Goal: Find specific page/section: Find specific page/section

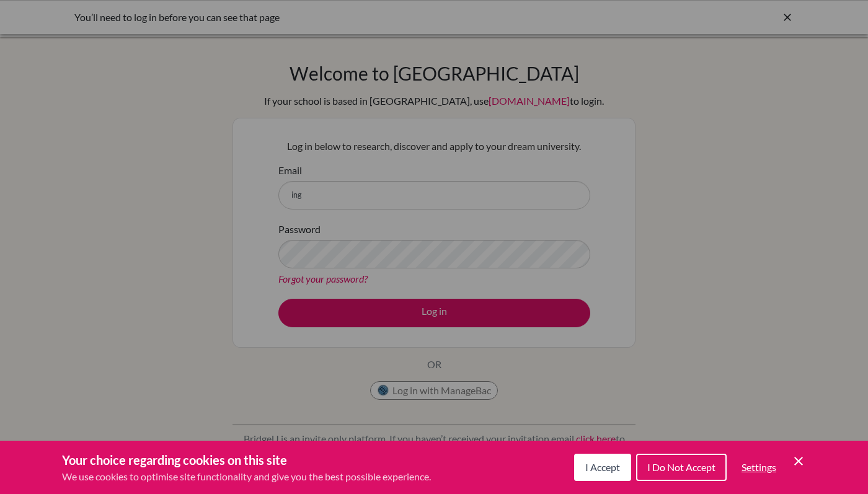
scroll to position [84, 0]
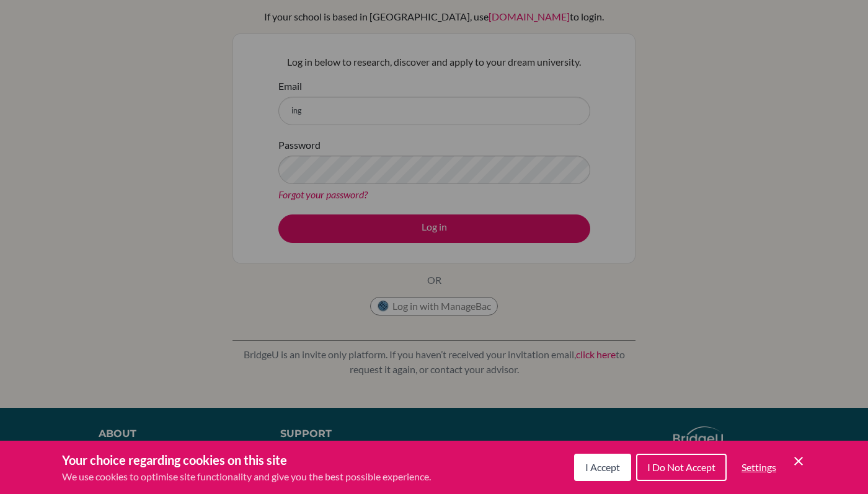
click at [694, 247] on div "Cookie Preferences" at bounding box center [434, 247] width 868 height 494
click at [608, 474] on button "I Accept" at bounding box center [602, 467] width 57 height 27
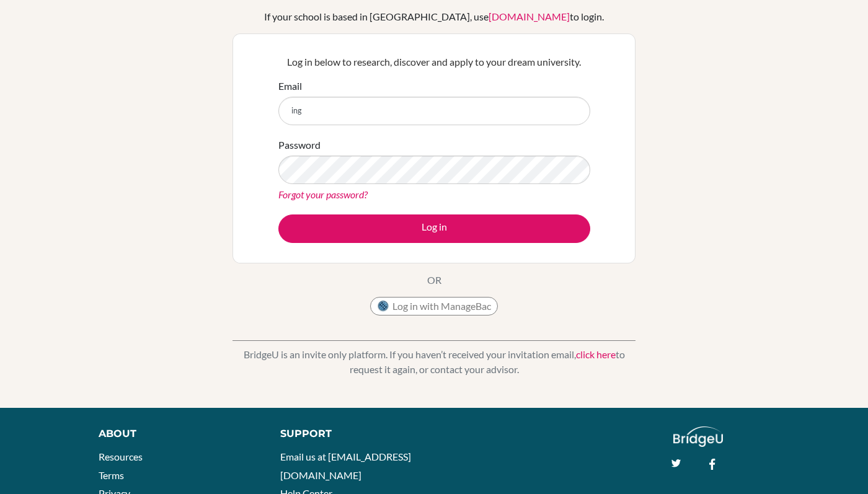
scroll to position [0, 0]
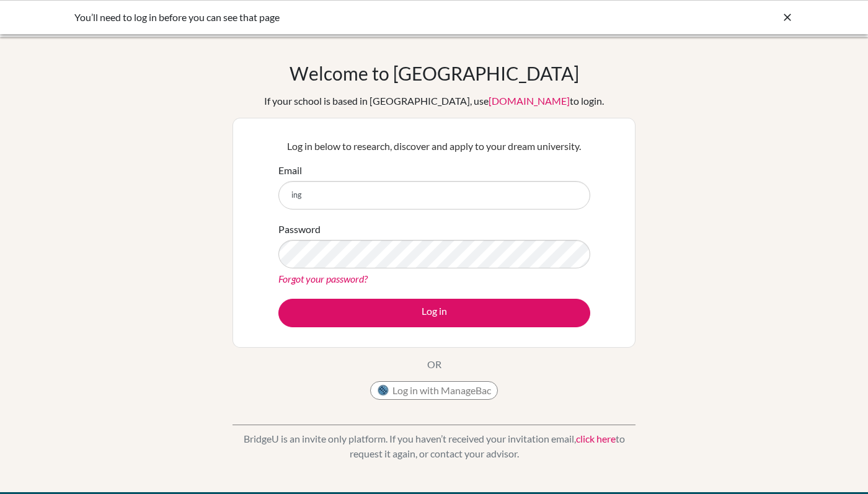
click at [788, 13] on icon at bounding box center [787, 17] width 12 height 12
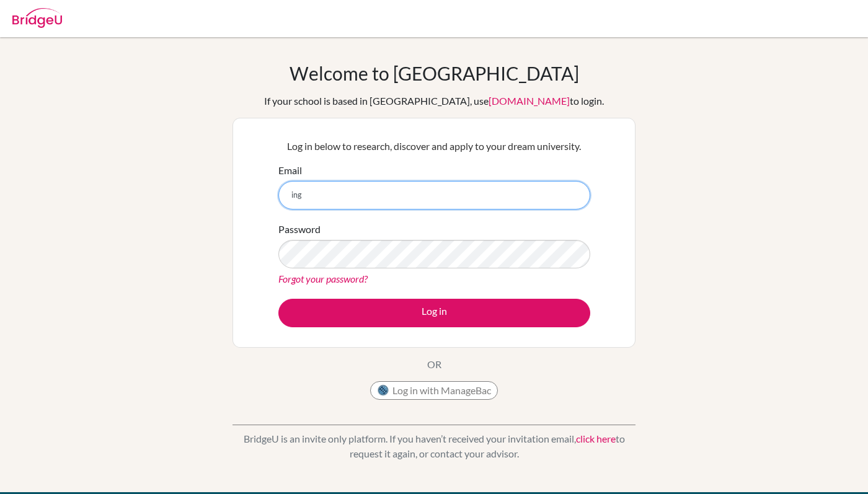
click at [410, 197] on input "ing" at bounding box center [434, 195] width 312 height 29
drag, startPoint x: 339, startPoint y: 196, endPoint x: 273, endPoint y: 195, distance: 66.3
click at [273, 195] on div "Log in below to research, discover and apply to your dream university. Email in…" at bounding box center [433, 233] width 327 height 204
type input "counselor@tisa.az"
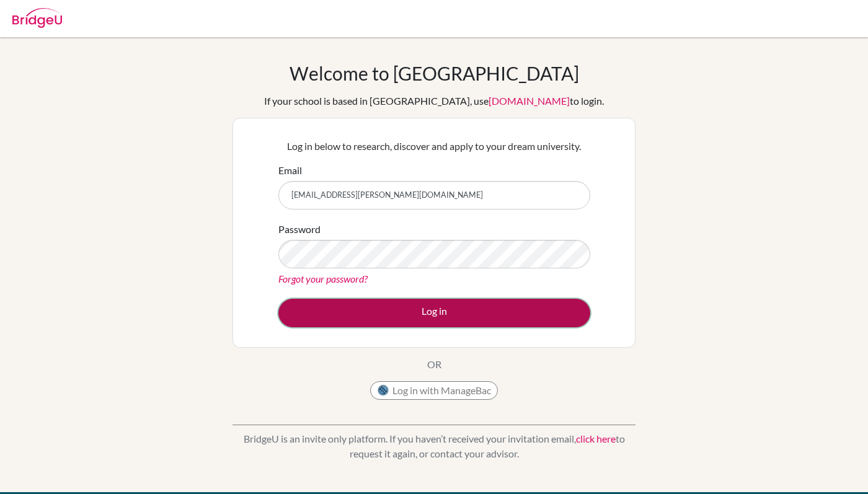
click at [456, 320] on button "Log in" at bounding box center [434, 313] width 312 height 29
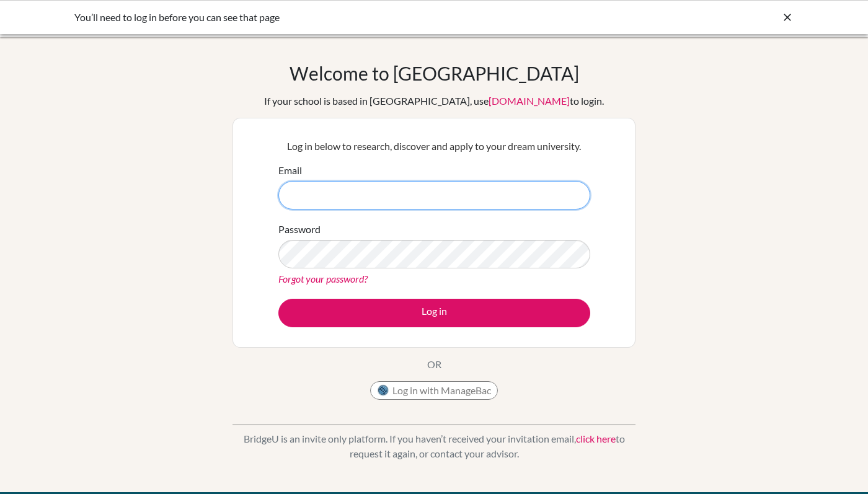
click at [323, 200] on input "Email" at bounding box center [434, 195] width 312 height 29
type input "[EMAIL_ADDRESS][PERSON_NAME][DOMAIN_NAME]"
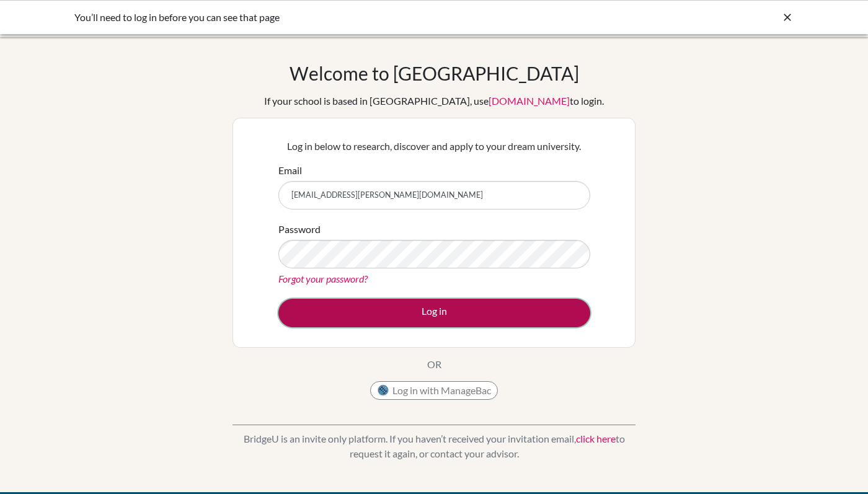
click at [436, 319] on button "Log in" at bounding box center [434, 313] width 312 height 29
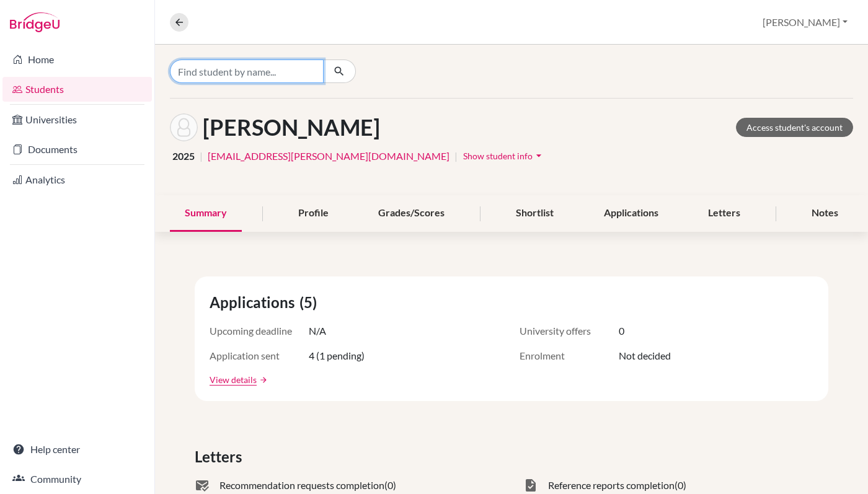
click at [280, 70] on input "Find student by name..." at bounding box center [247, 71] width 154 height 24
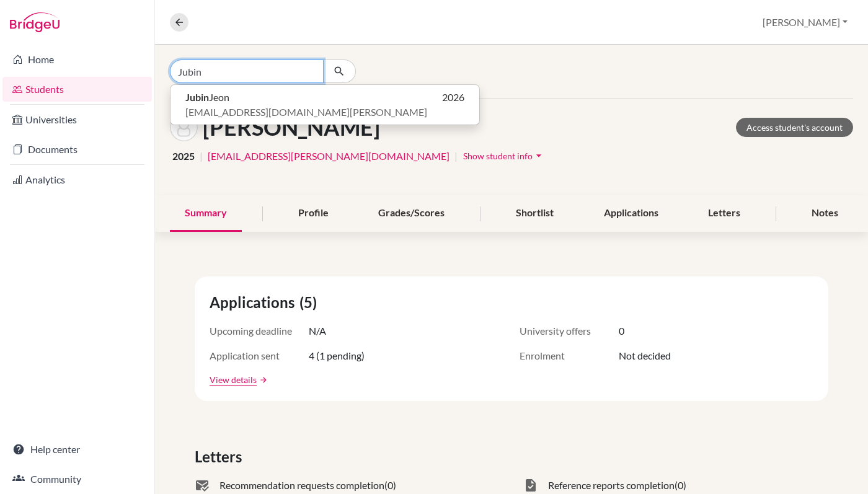
type input "Jubin"
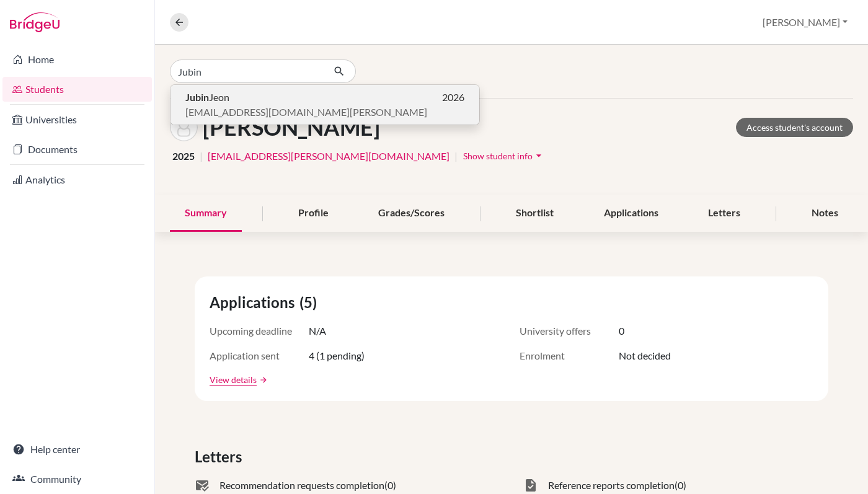
click at [234, 107] on span "[EMAIL_ADDRESS][DOMAIN_NAME][PERSON_NAME]" at bounding box center [306, 112] width 242 height 15
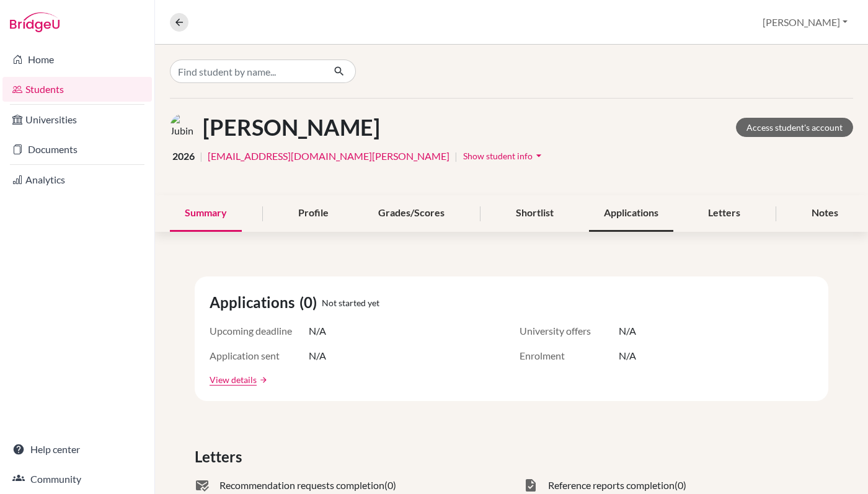
click at [633, 219] on div "Applications" at bounding box center [631, 213] width 84 height 37
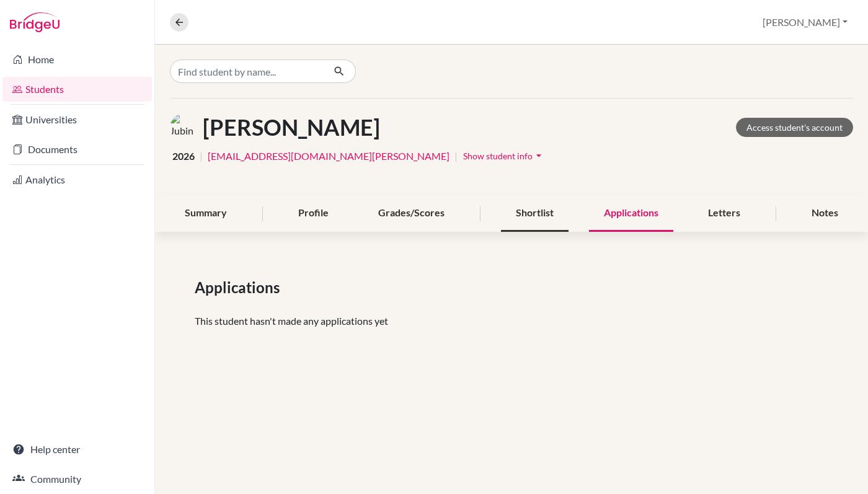
click at [519, 223] on div "Shortlist" at bounding box center [535, 213] width 68 height 37
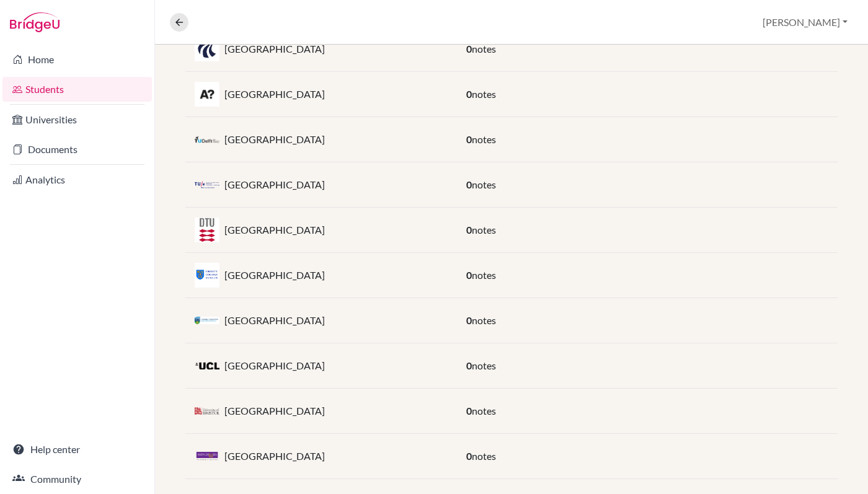
scroll to position [304, 0]
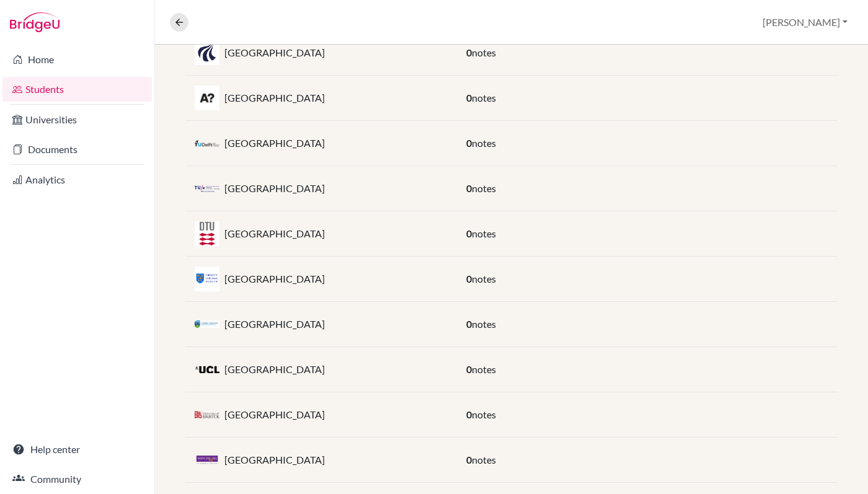
click at [262, 100] on p "[GEOGRAPHIC_DATA]" at bounding box center [274, 97] width 100 height 15
click at [205, 99] on img at bounding box center [207, 98] width 25 height 25
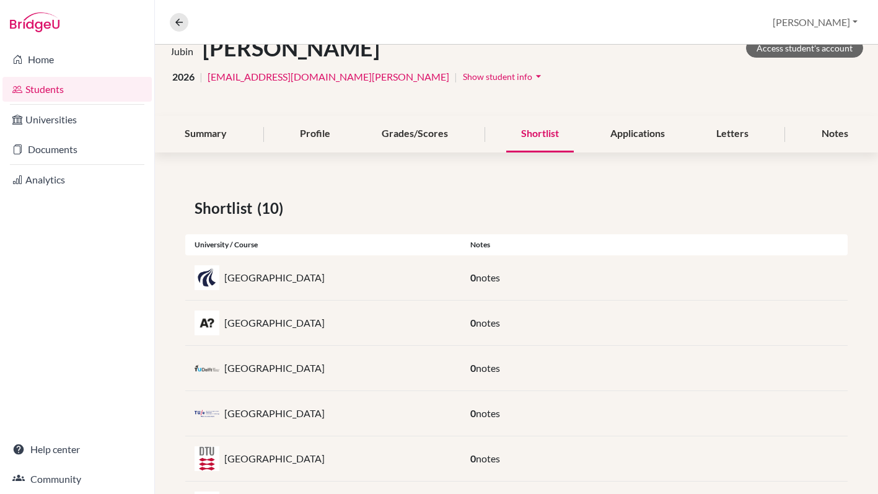
scroll to position [79, 0]
click at [625, 136] on div "Applications" at bounding box center [638, 135] width 84 height 37
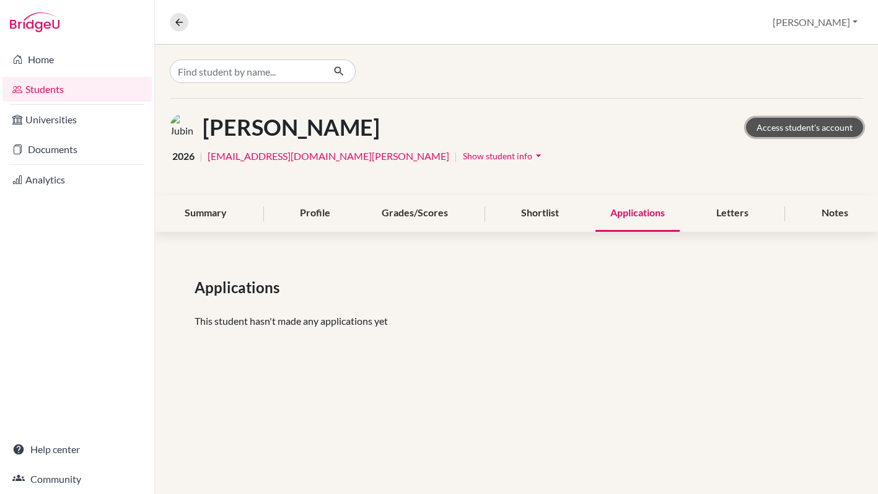
click at [791, 130] on link "Access student's account" at bounding box center [804, 127] width 117 height 19
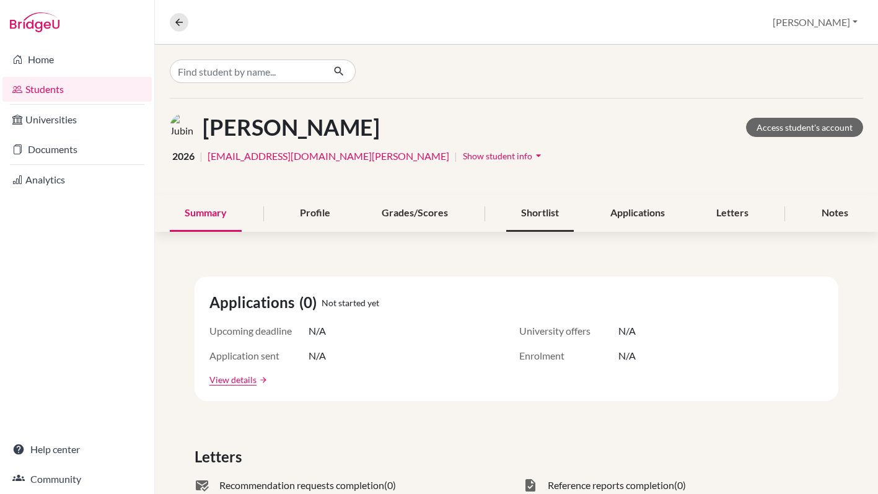
click at [553, 214] on div "Shortlist" at bounding box center [540, 213] width 68 height 37
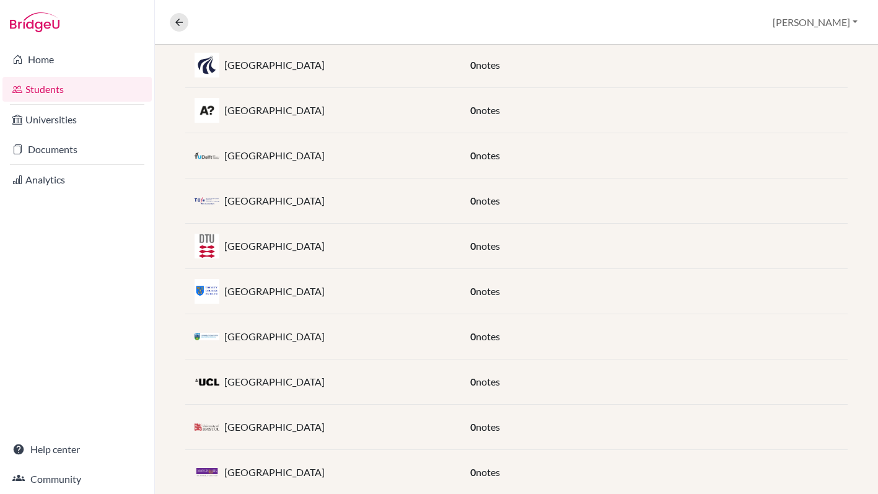
scroll to position [323, 0]
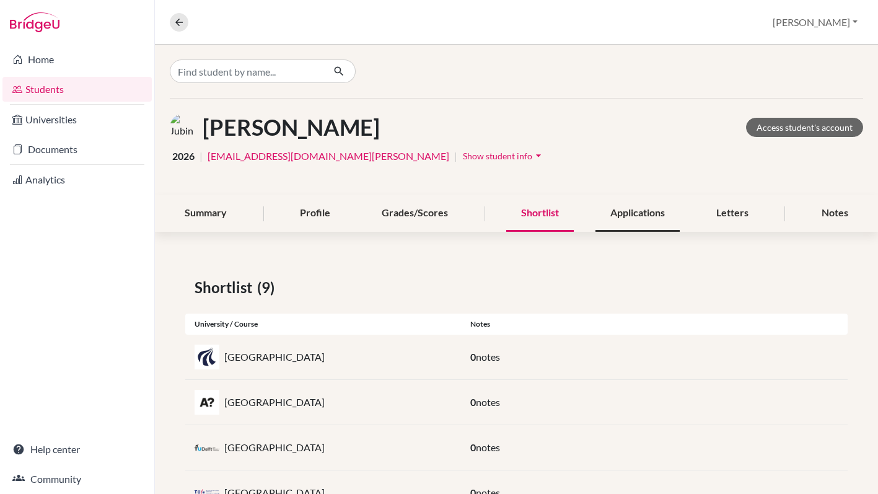
click at [638, 219] on div "Applications" at bounding box center [638, 213] width 84 height 37
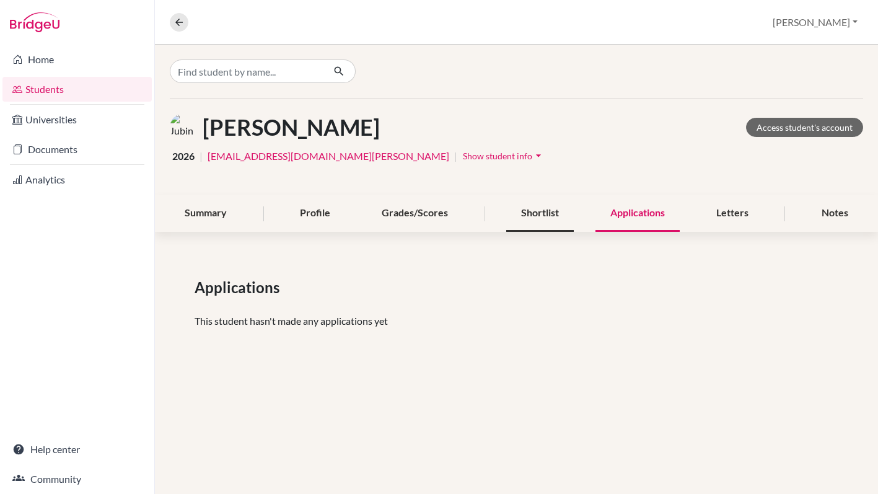
click at [545, 216] on div "Shortlist" at bounding box center [540, 213] width 68 height 37
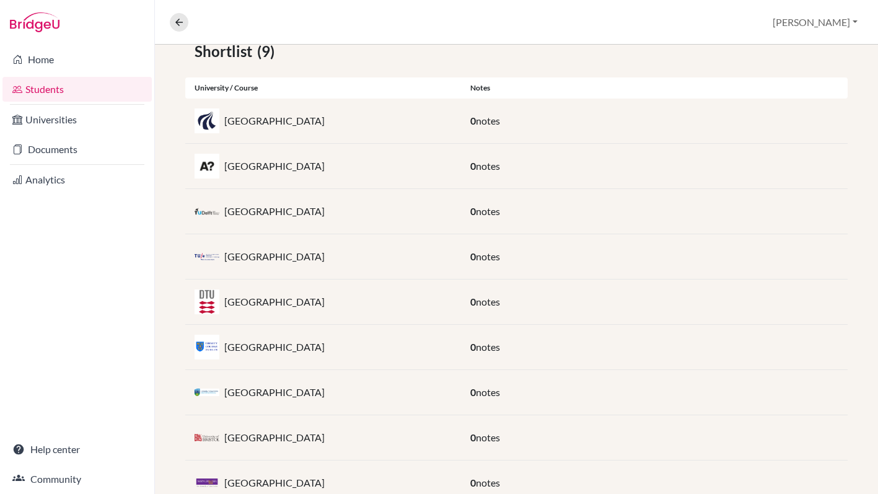
scroll to position [278, 0]
